Goal: Navigation & Orientation: Find specific page/section

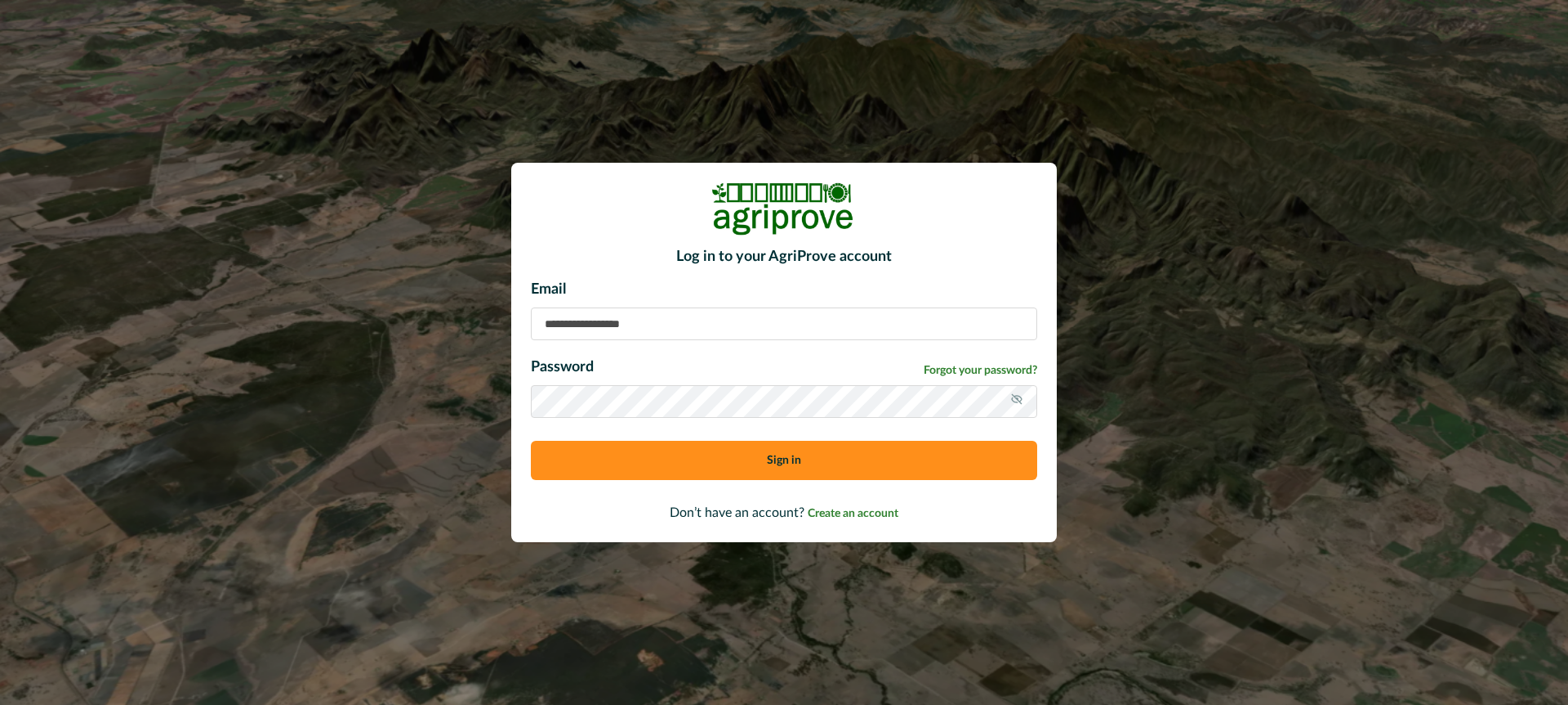
click at [601, 320] on input at bounding box center [784, 323] width 506 height 33
click at [595, 325] on input "**********" at bounding box center [784, 323] width 506 height 33
type input "**********"
click at [1017, 398] on icon at bounding box center [1016, 398] width 13 height 13
click at [861, 453] on button "Sign in" at bounding box center [784, 460] width 506 height 39
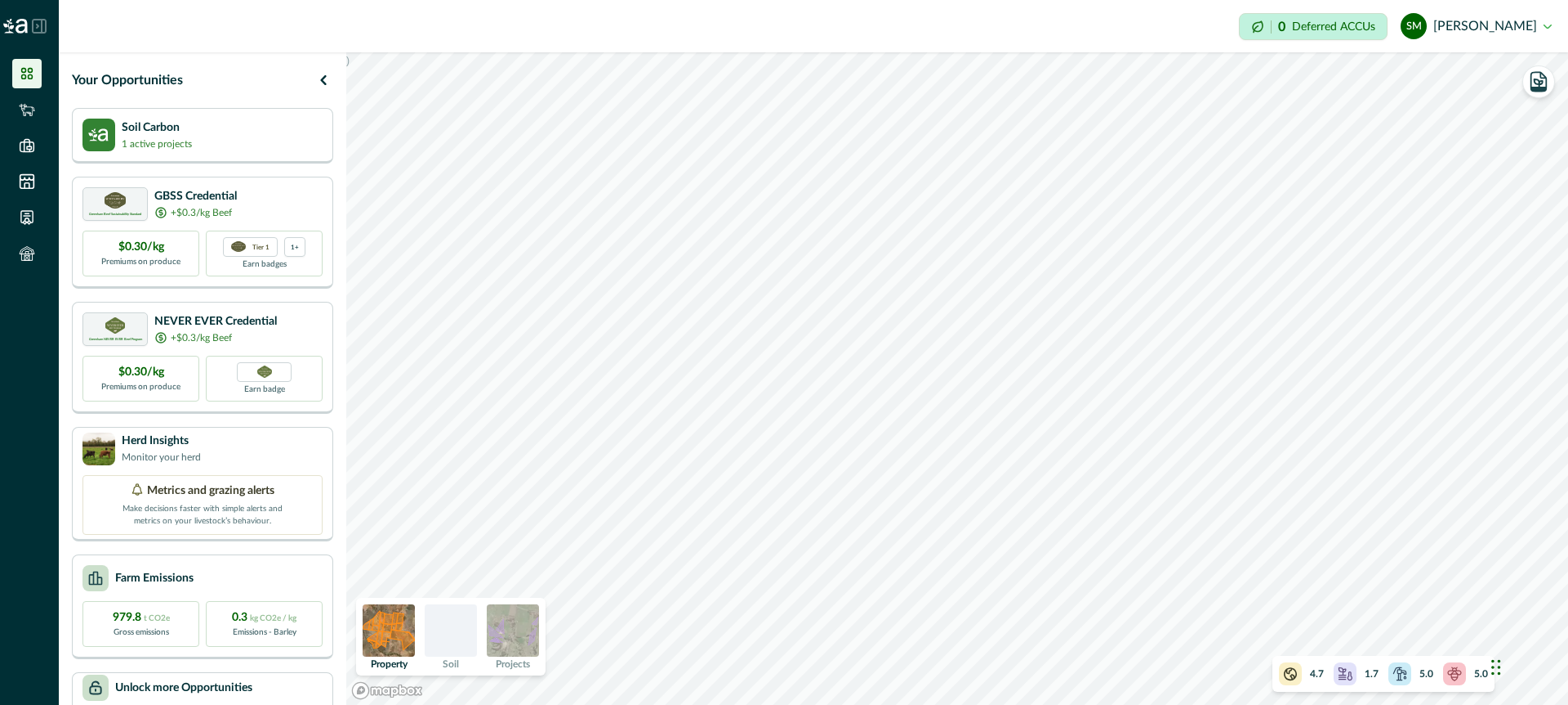
click at [510, 629] on img at bounding box center [512, 630] width 52 height 52
click at [169, 146] on p "1 active projects" at bounding box center [156, 142] width 70 height 15
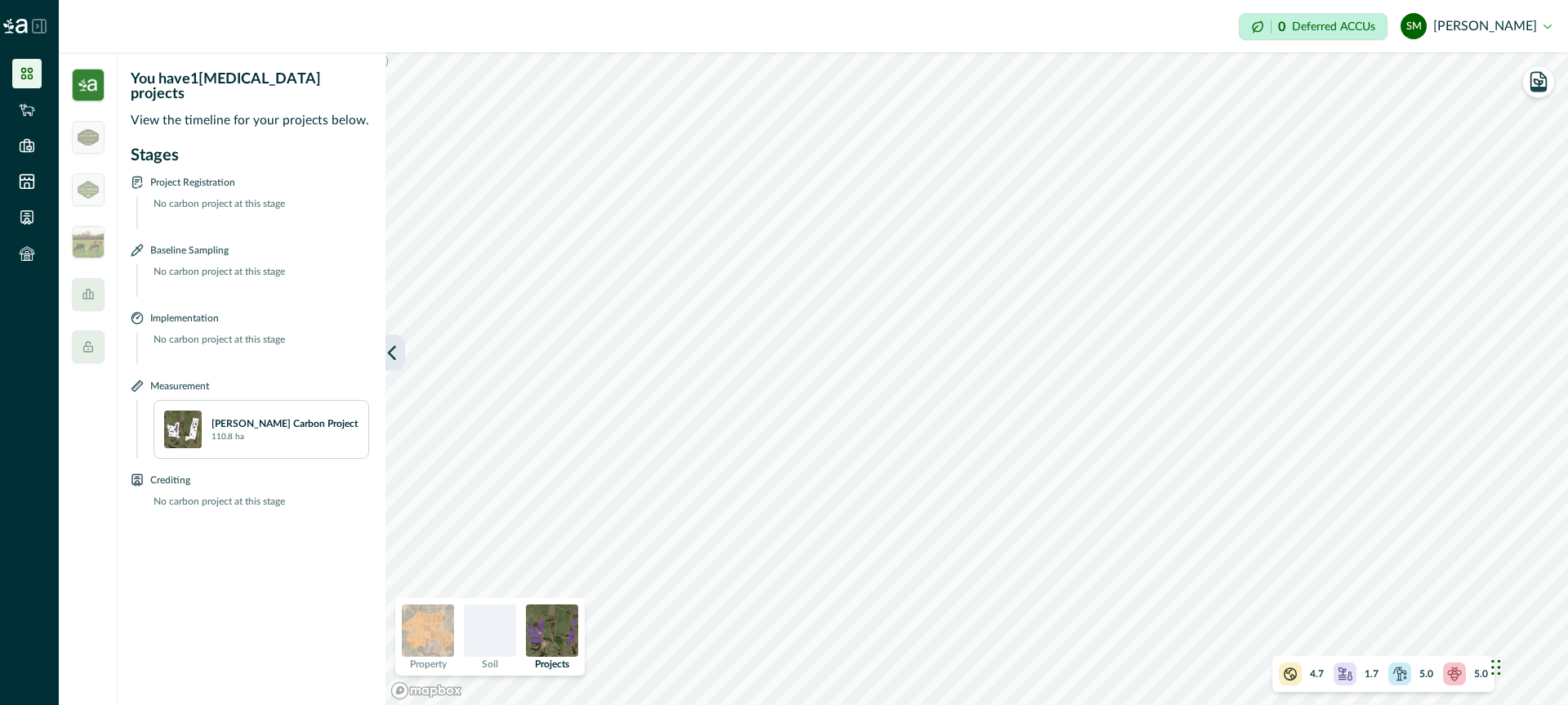
click at [394, 350] on icon "button" at bounding box center [392, 352] width 17 height 17
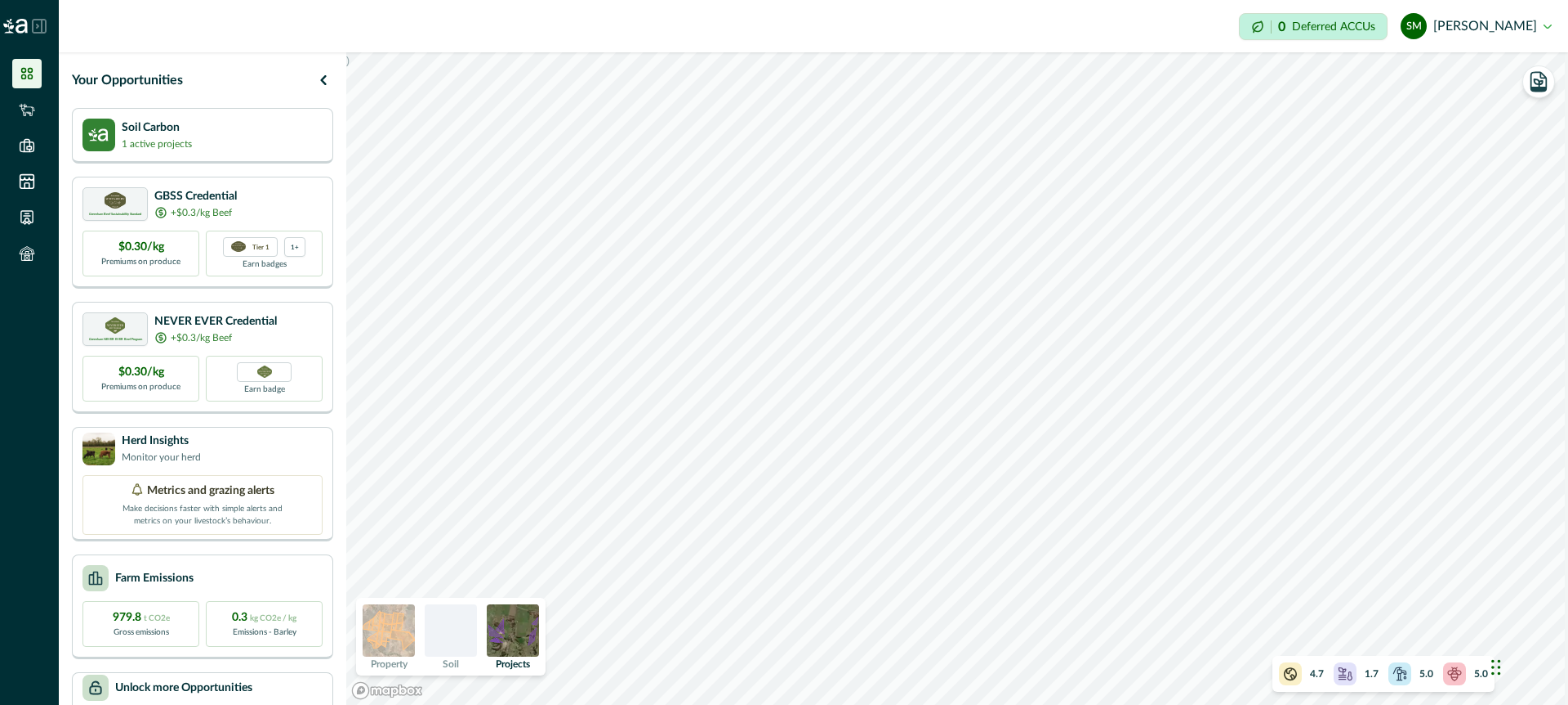
click at [1313, 25] on p "Deferred ACCUs" at bounding box center [1334, 27] width 83 height 12
click at [1534, 86] on icon "button" at bounding box center [1538, 81] width 23 height 23
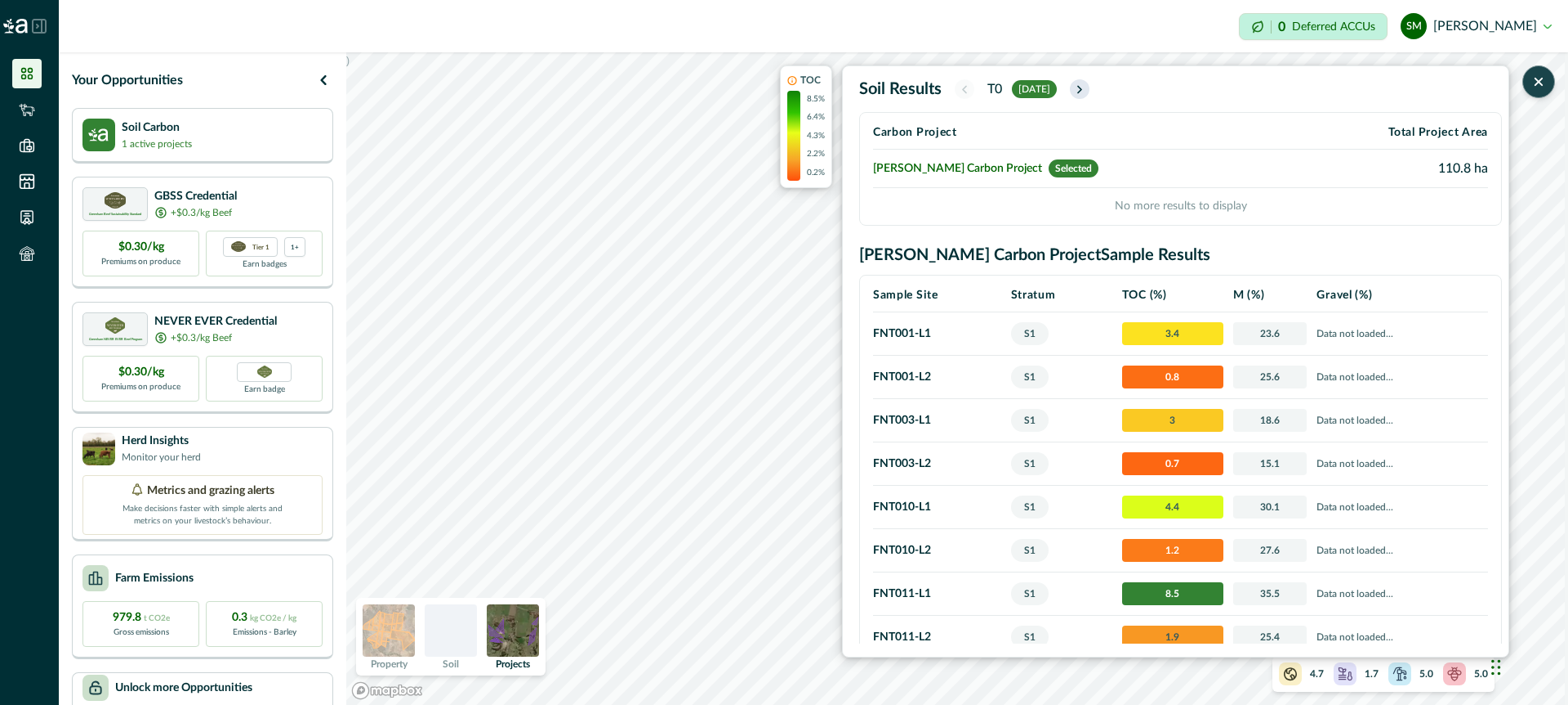
click at [1086, 84] on icon "button" at bounding box center [1080, 90] width 13 height 14
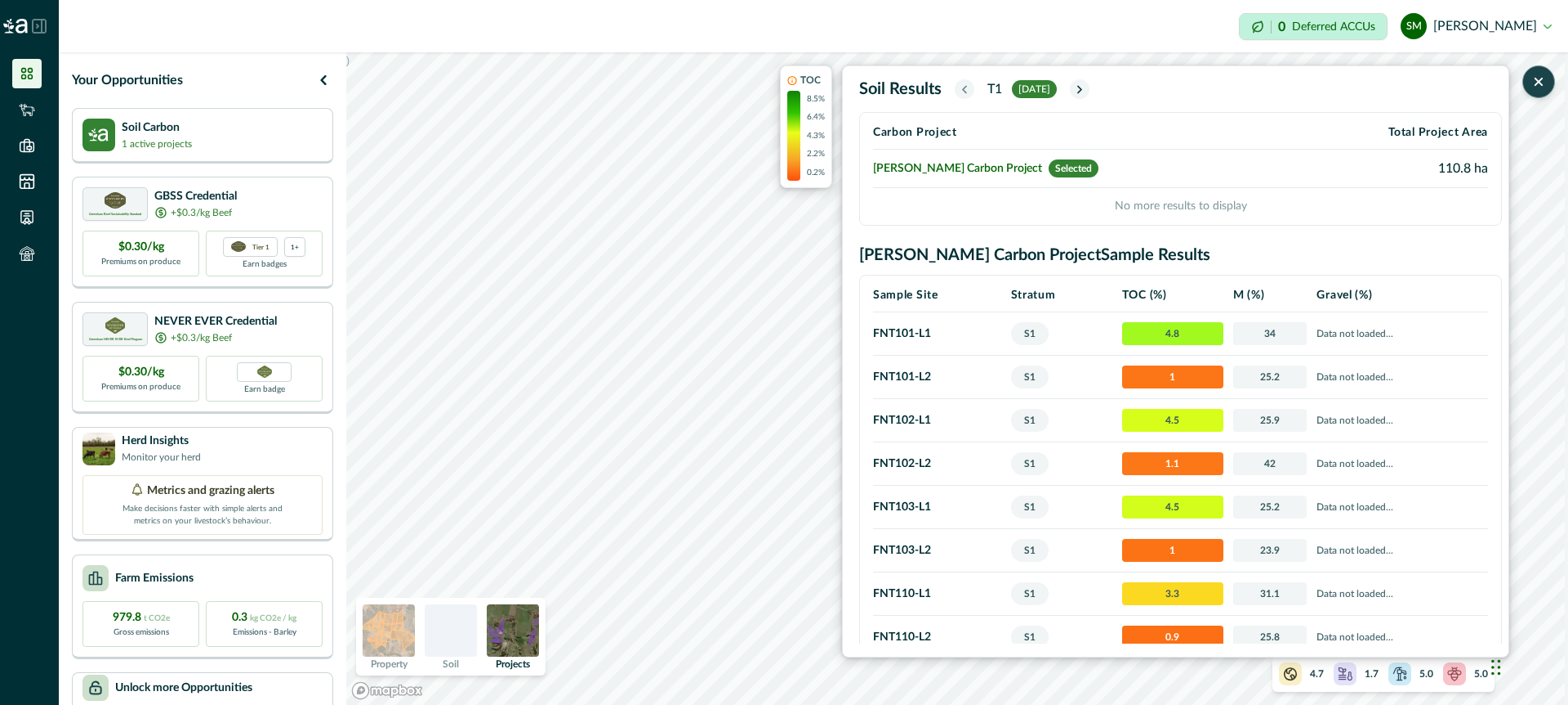
click at [1539, 83] on icon "button" at bounding box center [1538, 81] width 7 height 7
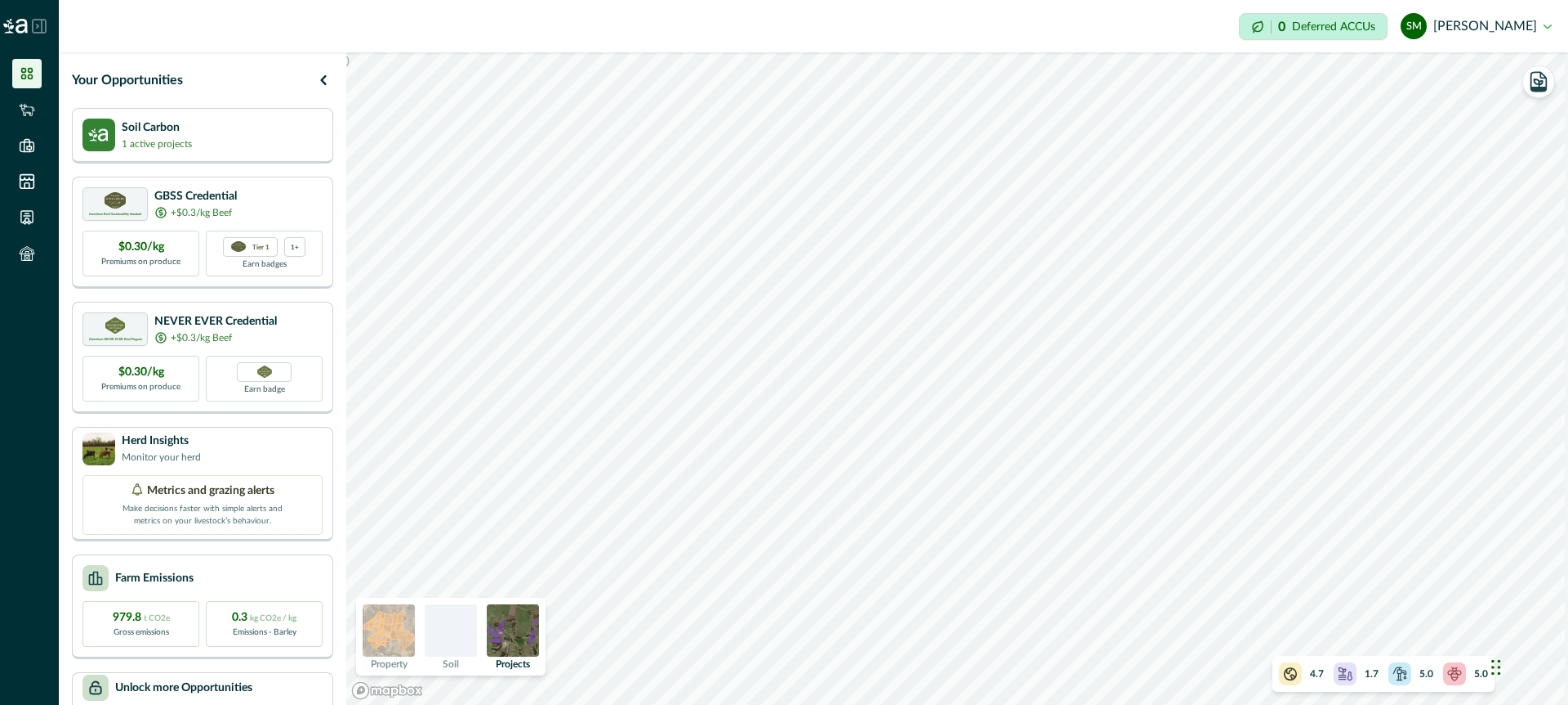
click at [458, 628] on div at bounding box center [450, 630] width 52 height 52
